Goal: Download file/media

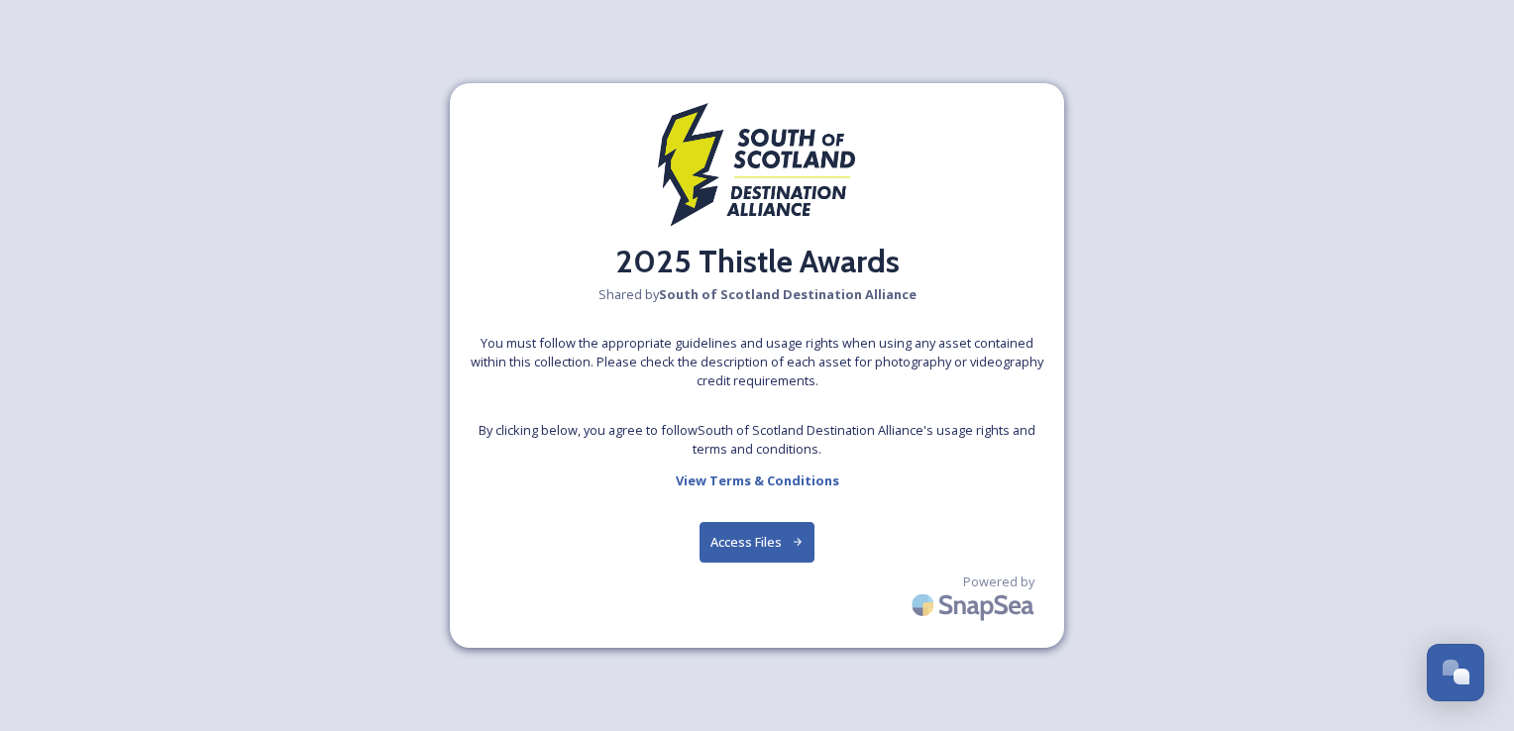
click at [774, 541] on button "Access Files" at bounding box center [758, 542] width 116 height 41
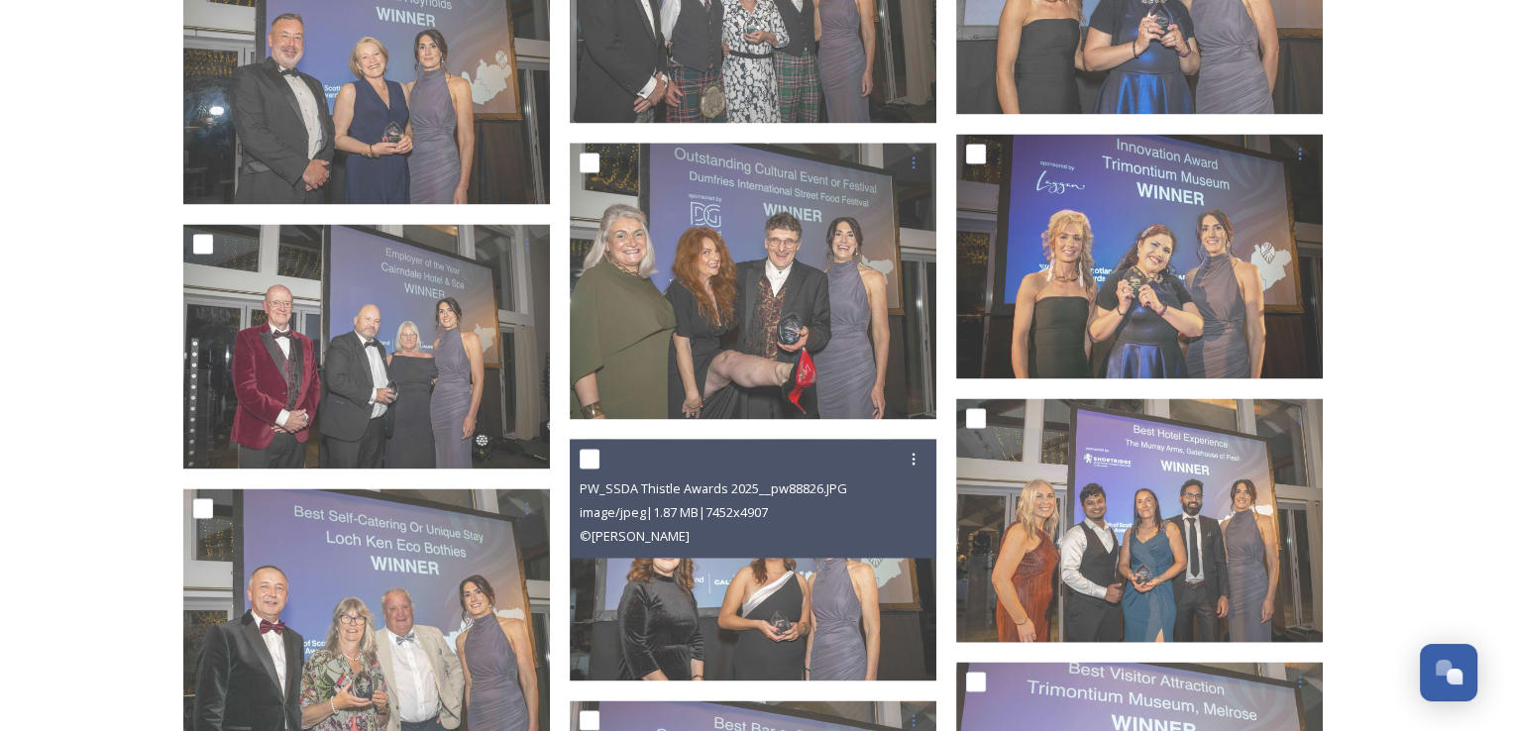
scroll to position [3168, 0]
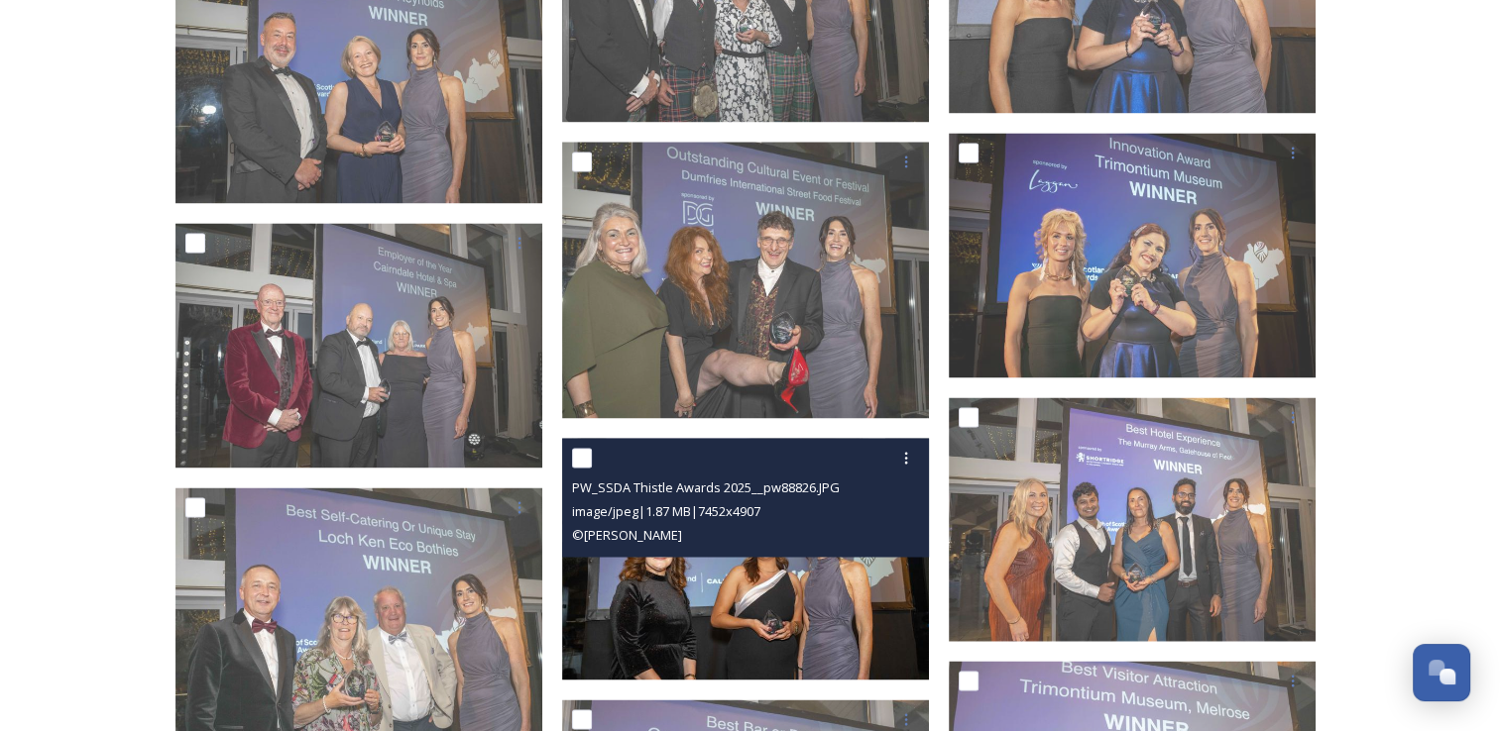
click at [794, 547] on div "PW_SSDA Thistle Awards 2025__pw88826.JPG image/jpeg | 1.87 MB | 7452 x 4907 © […" at bounding box center [745, 497] width 367 height 119
click at [755, 610] on img at bounding box center [745, 559] width 367 height 242
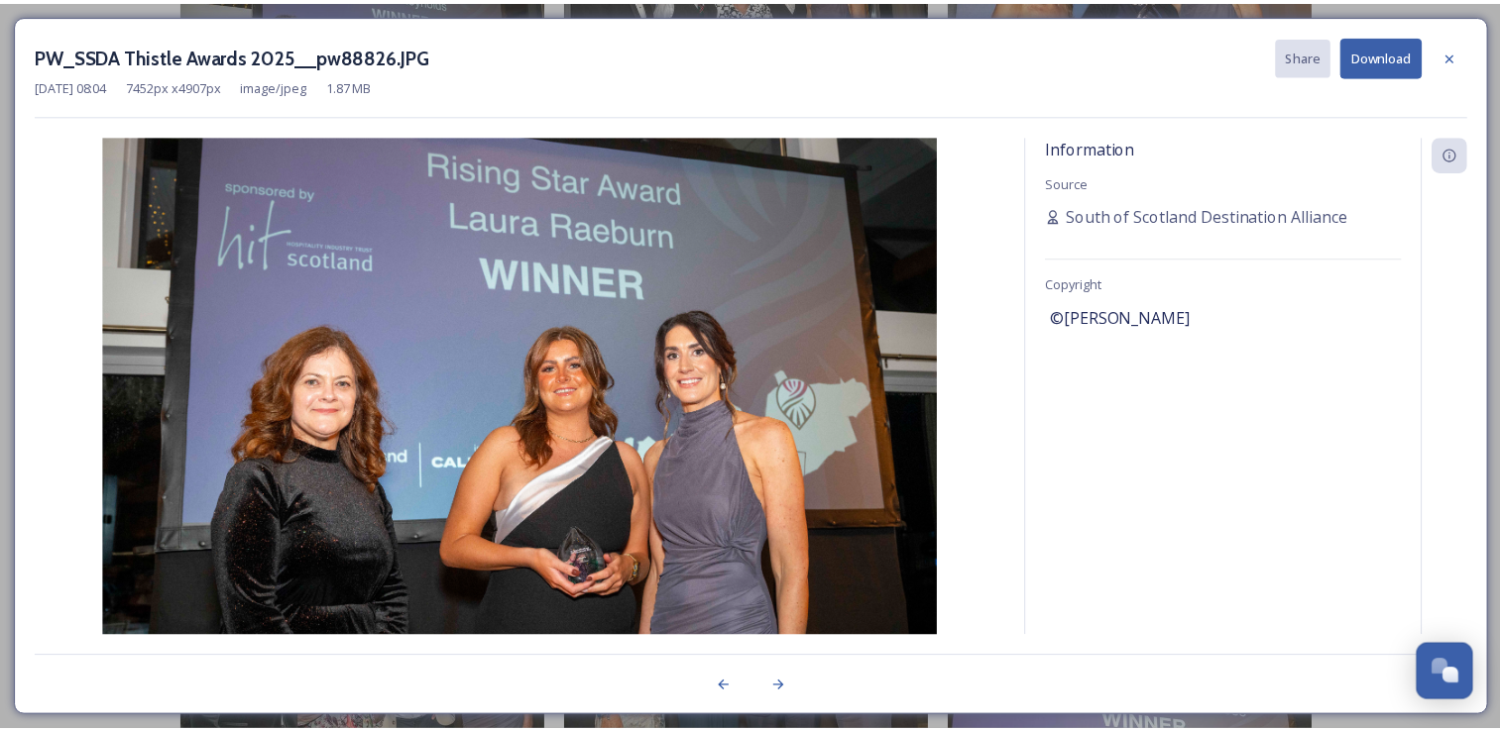
scroll to position [3168, 0]
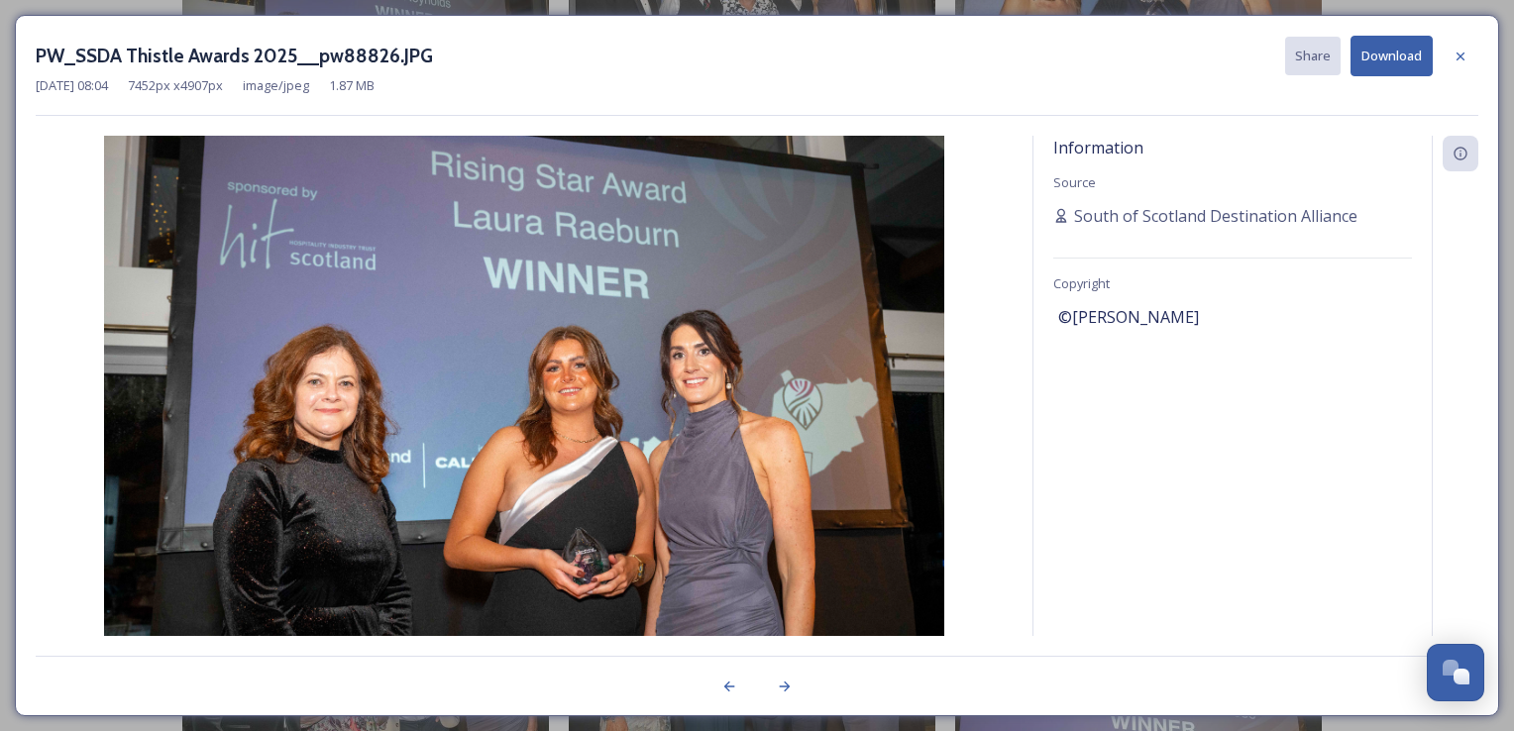
drag, startPoint x: 611, startPoint y: 363, endPoint x: 941, endPoint y: 226, distance: 357.3
click at [941, 226] on img at bounding box center [524, 412] width 977 height 553
click at [1464, 56] on icon at bounding box center [1461, 57] width 16 height 16
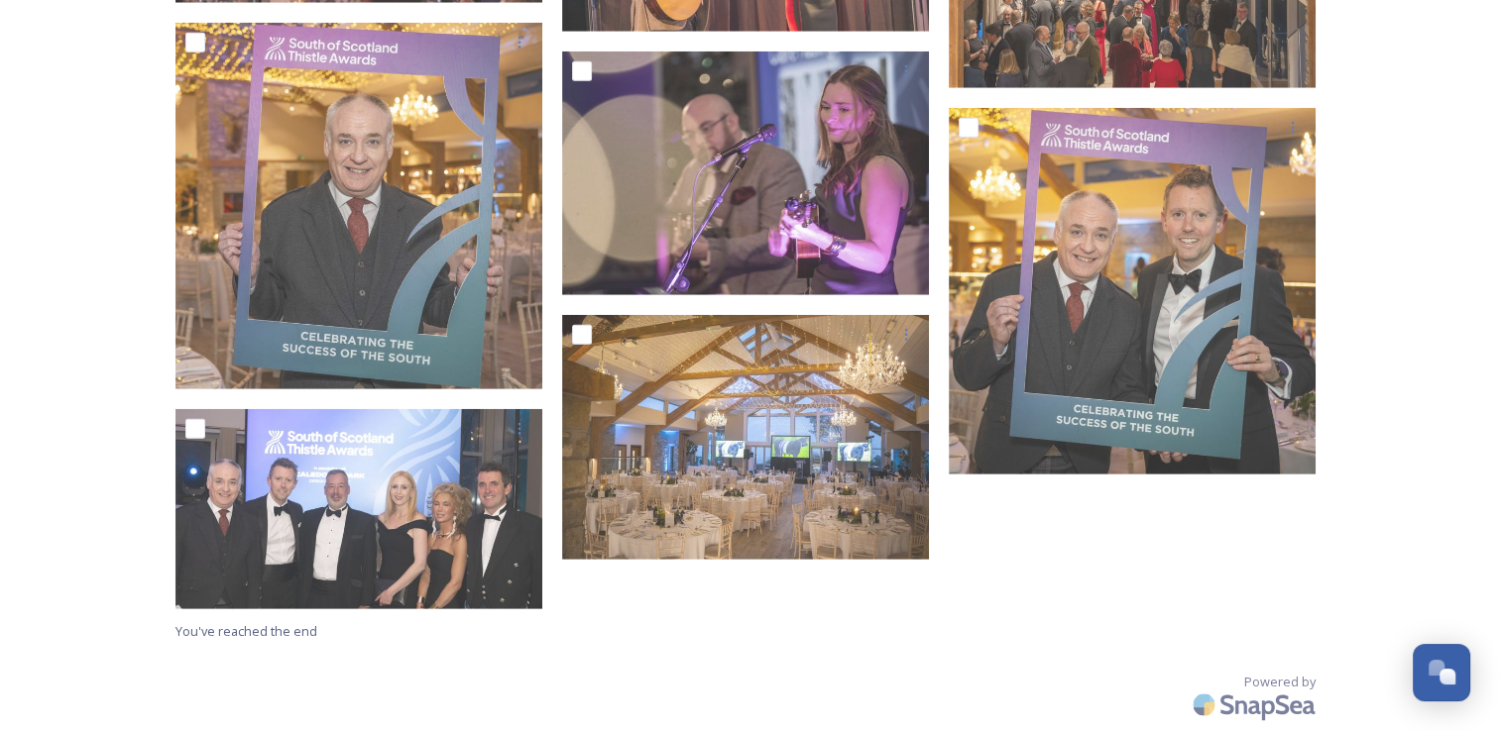
scroll to position [5500, 0]
